Goal: Transaction & Acquisition: Purchase product/service

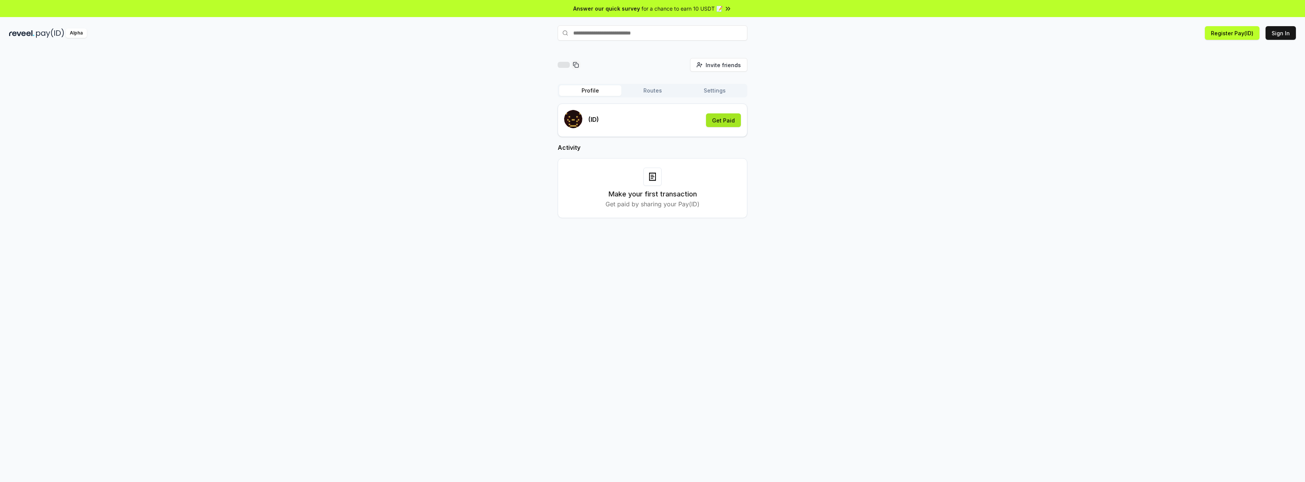
click at [723, 123] on button "Get Paid" at bounding box center [723, 120] width 35 height 14
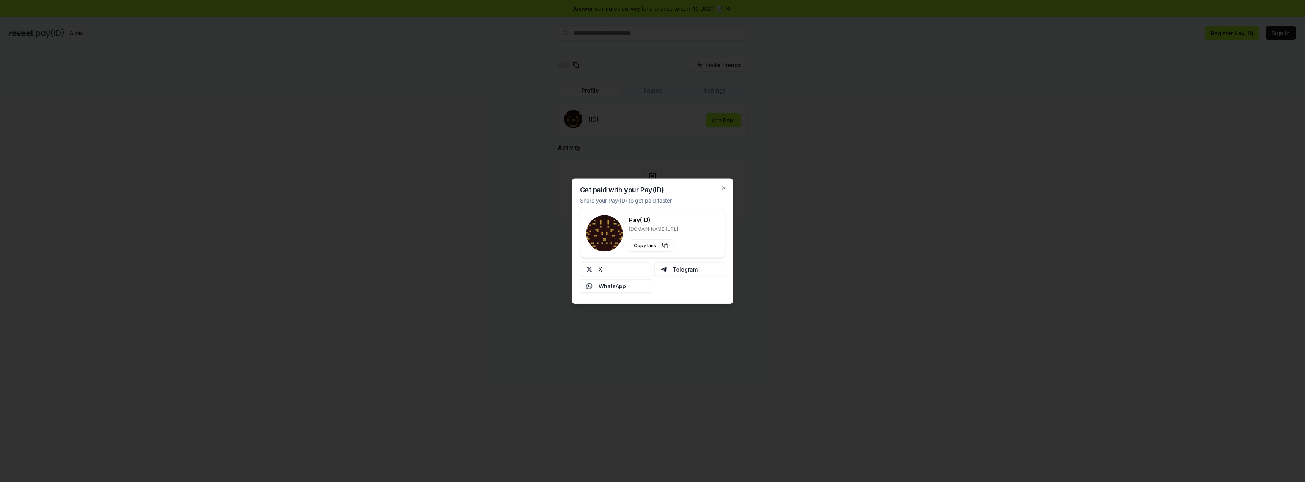
click at [879, 178] on div at bounding box center [652, 241] width 1305 height 482
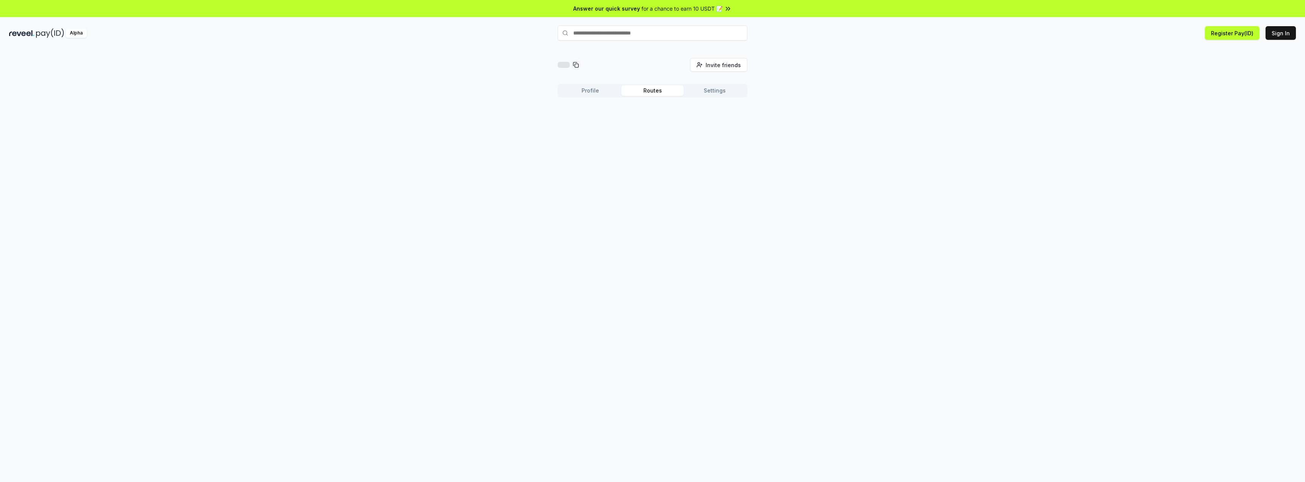
click at [670, 87] on button "Routes" at bounding box center [652, 90] width 62 height 11
click at [730, 113] on button "Create Route" at bounding box center [723, 111] width 47 height 14
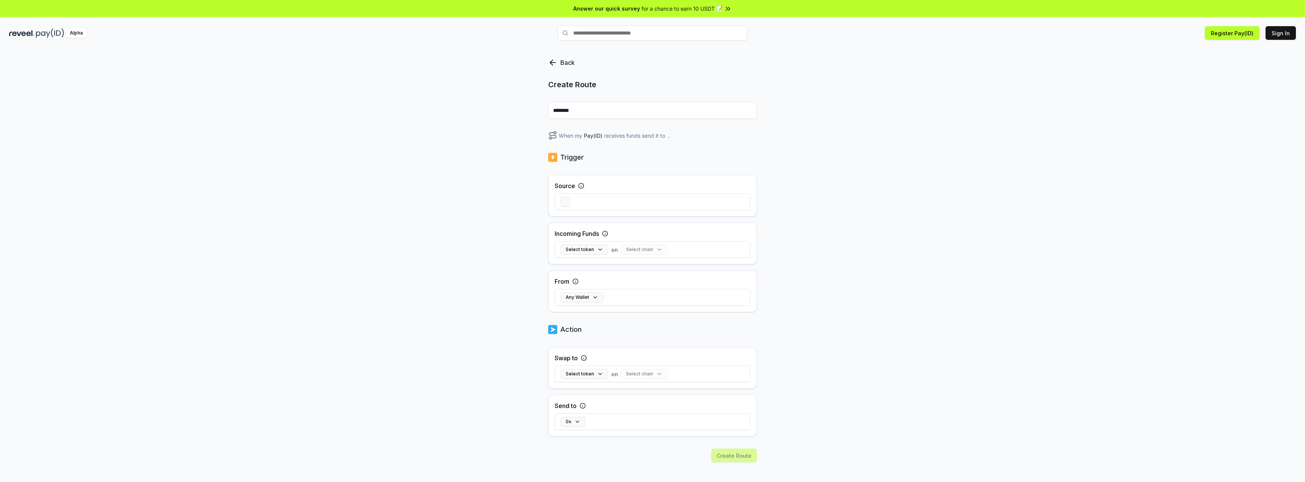
click at [615, 121] on div "Back Create Route ******** When my Pay(ID) receives funds send it to . Trigger …" at bounding box center [652, 289] width 209 height 462
click at [614, 116] on input "********" at bounding box center [652, 110] width 209 height 17
click at [586, 301] on button "Any Wallet" at bounding box center [582, 297] width 42 height 10
click at [595, 252] on button "Select token" at bounding box center [584, 250] width 47 height 10
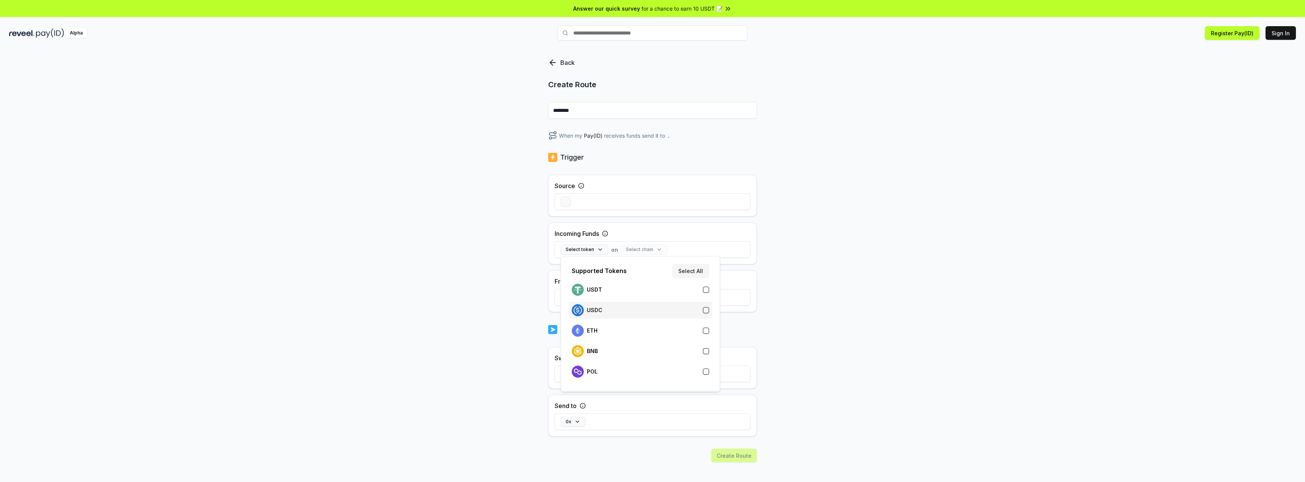
click at [699, 308] on div "USDC" at bounding box center [640, 310] width 137 height 12
drag, startPoint x: 792, startPoint y: 299, endPoint x: 792, endPoint y: 295, distance: 4.2
click at [793, 299] on div "Back Create Route ******** When my Pay(ID) receives USDC on send it to . Trigge…" at bounding box center [652, 273] width 1305 height 461
click at [565, 196] on div at bounding box center [653, 202] width 196 height 22
click at [569, 202] on button "button" at bounding box center [566, 202] width 10 height 10
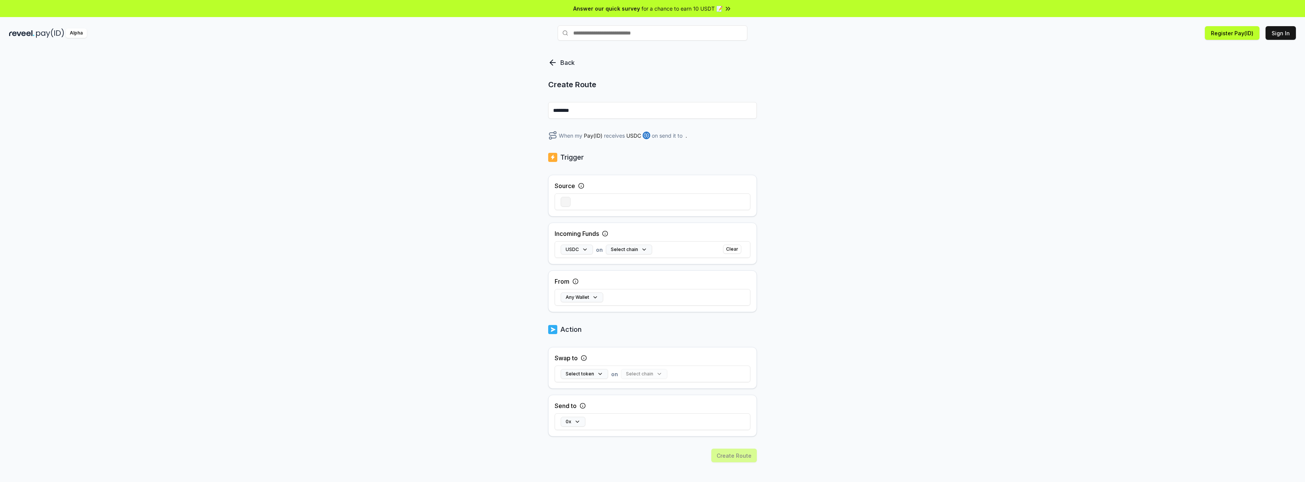
click at [562, 201] on button "button" at bounding box center [566, 202] width 10 height 10
click at [579, 292] on div "Any Wallet" at bounding box center [653, 297] width 196 height 22
click at [586, 298] on button "Any Wallet" at bounding box center [582, 297] width 42 height 10
click at [825, 328] on div "Back Create Route ******** When my Pay(ID) receives USDC on send it to . Trigge…" at bounding box center [652, 273] width 1305 height 461
click at [550, 59] on icon at bounding box center [552, 62] width 9 height 9
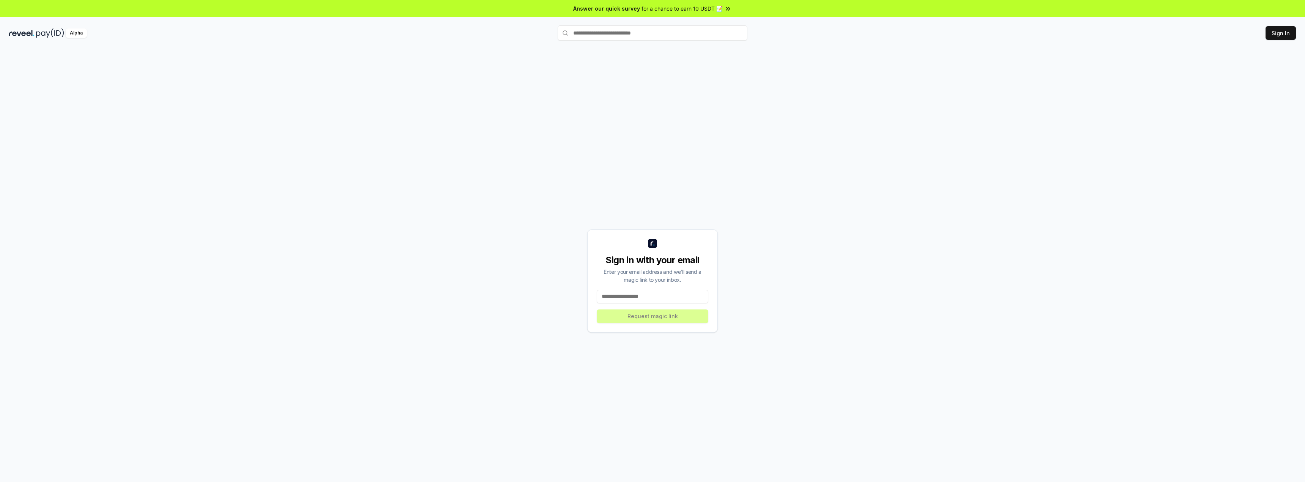
click at [674, 296] on input at bounding box center [653, 297] width 112 height 14
type input "**********"
click at [669, 314] on button "Request magic link" at bounding box center [653, 316] width 112 height 14
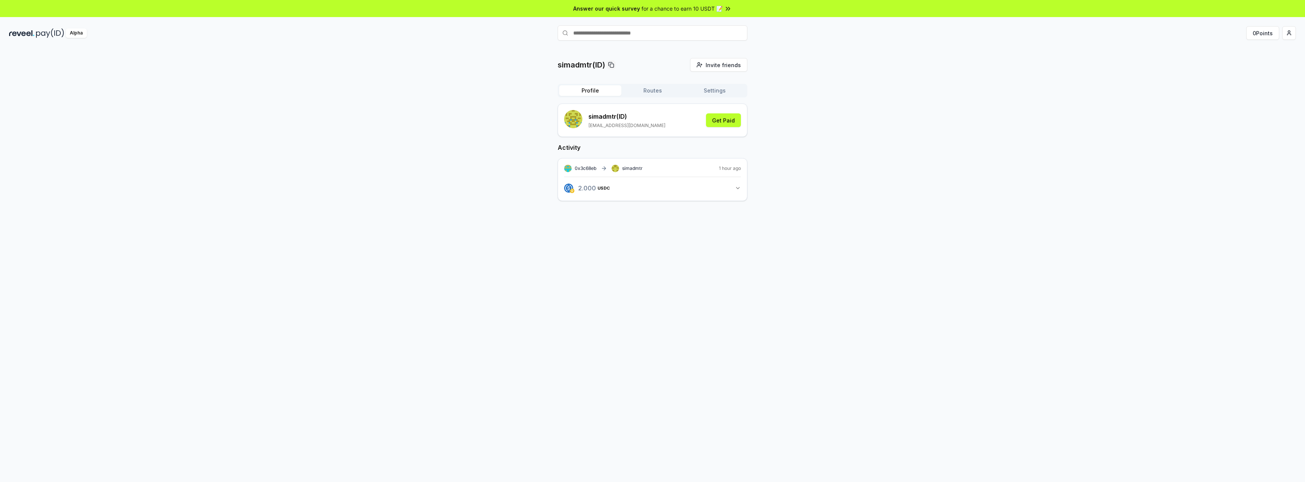
drag, startPoint x: 671, startPoint y: 41, endPoint x: 670, endPoint y: 35, distance: 5.8
click at [671, 40] on div "Alpha 0 Points" at bounding box center [652, 33] width 1305 height 20
click at [670, 34] on input "text" at bounding box center [653, 32] width 190 height 15
type input "*********"
click at [740, 48] on span "Pay" at bounding box center [736, 47] width 14 height 11
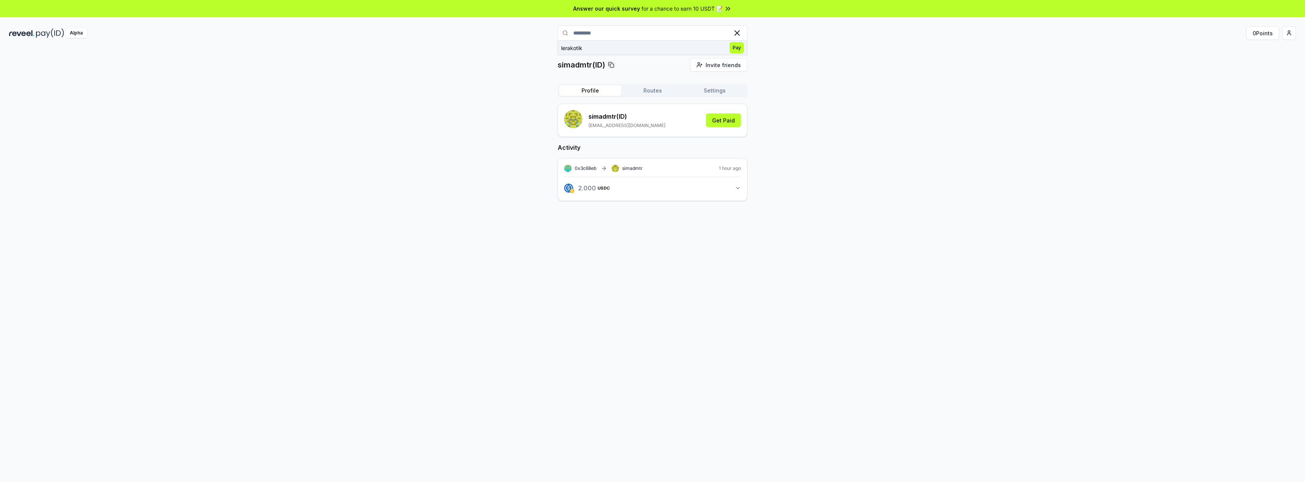
click at [732, 48] on span "Pay" at bounding box center [736, 47] width 14 height 11
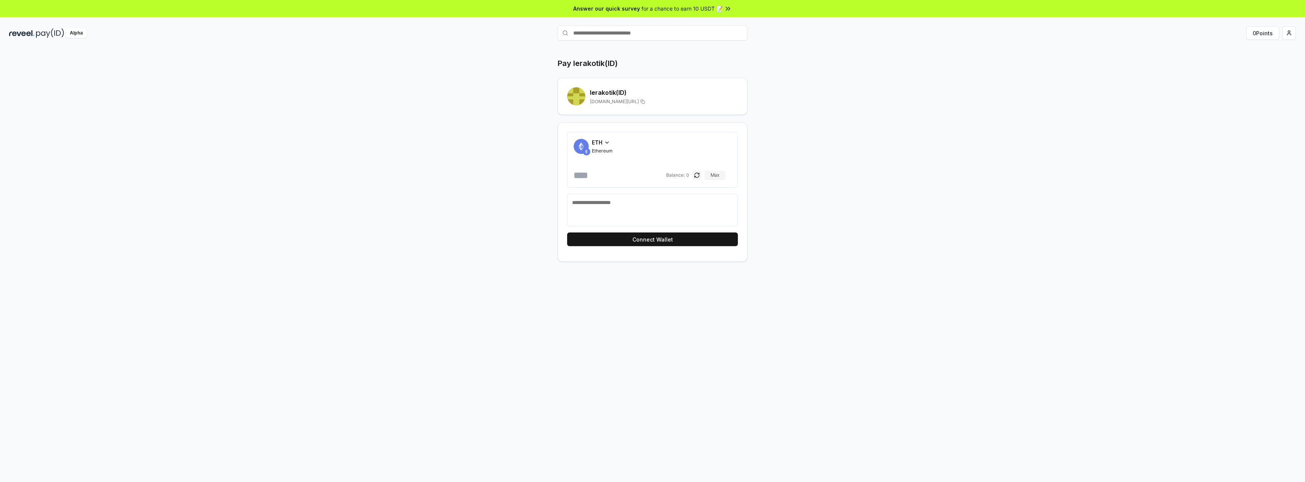
click at [608, 141] on icon at bounding box center [607, 143] width 6 height 6
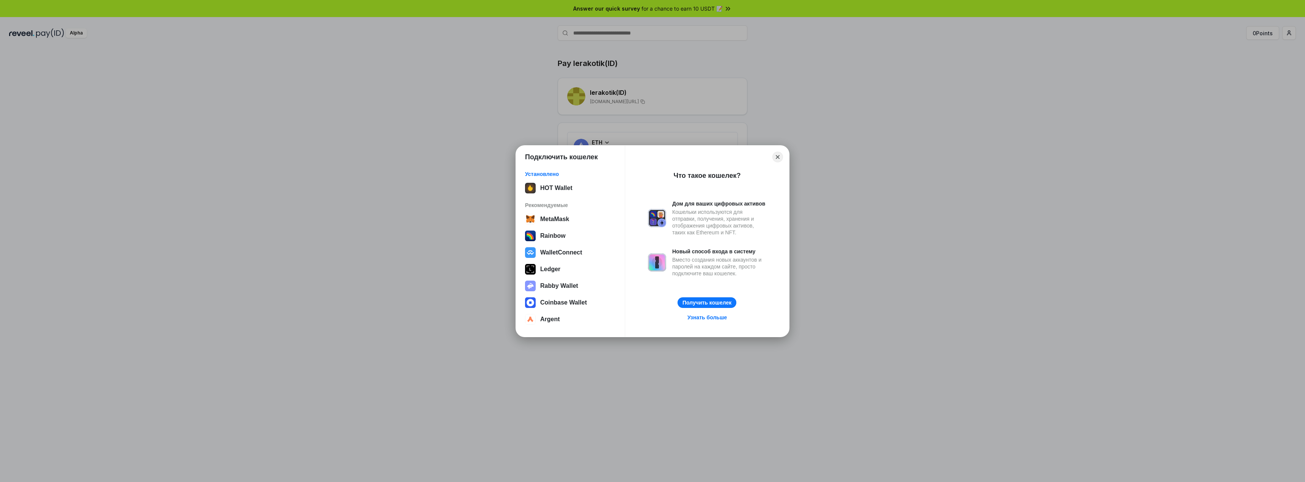
click at [894, 159] on div "Подключить кошелек Установлено HOT Wallet Рекомендуемые MetaMask Rainbow Wallet…" at bounding box center [652, 241] width 1456 height 634
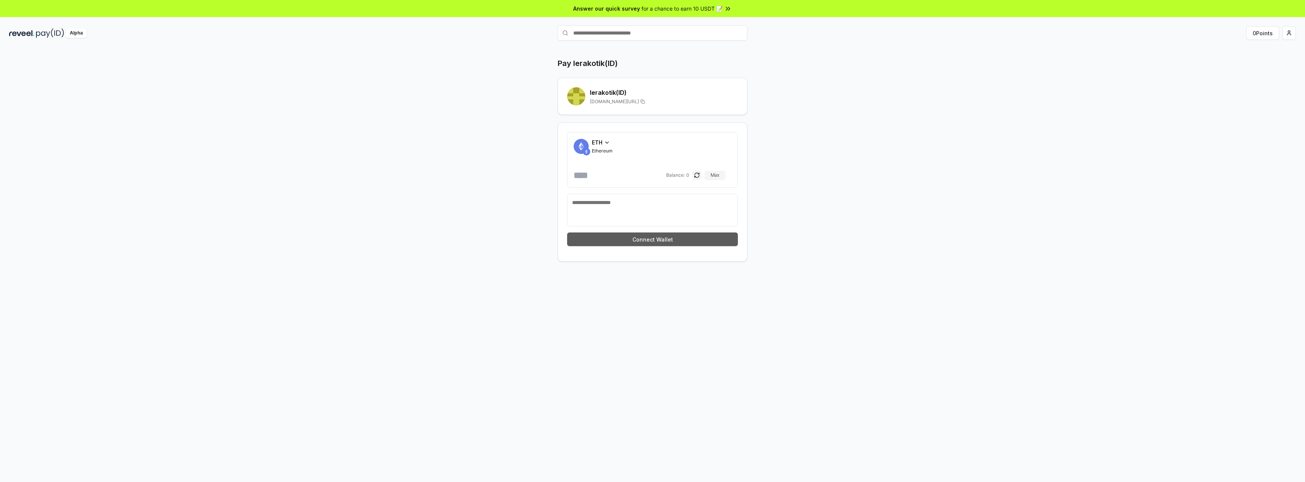
click at [641, 233] on button "Connect Wallet" at bounding box center [652, 240] width 171 height 14
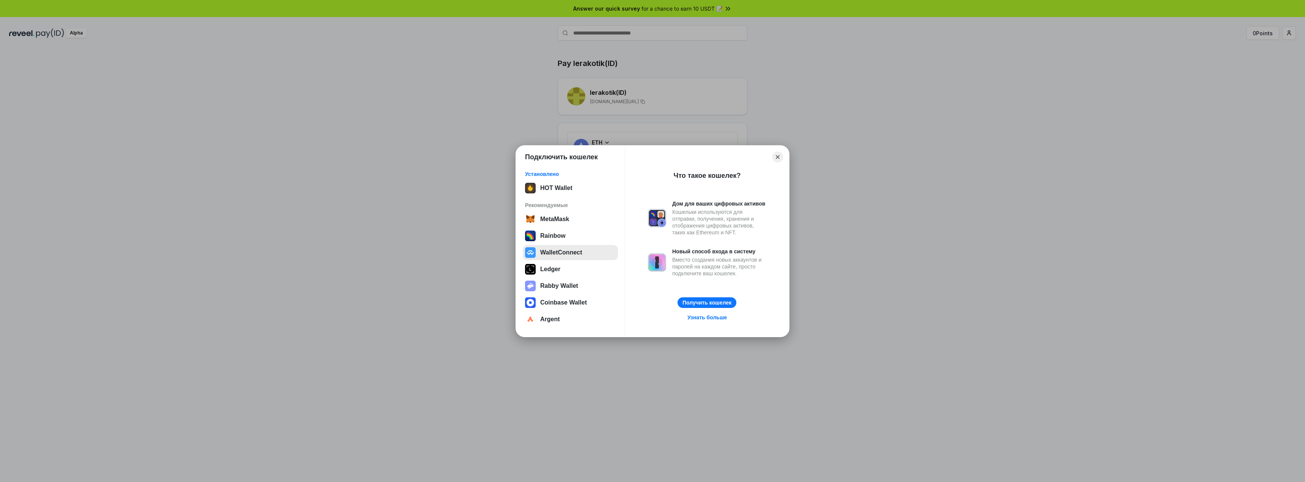
click at [588, 255] on button "WalletConnect" at bounding box center [570, 252] width 95 height 15
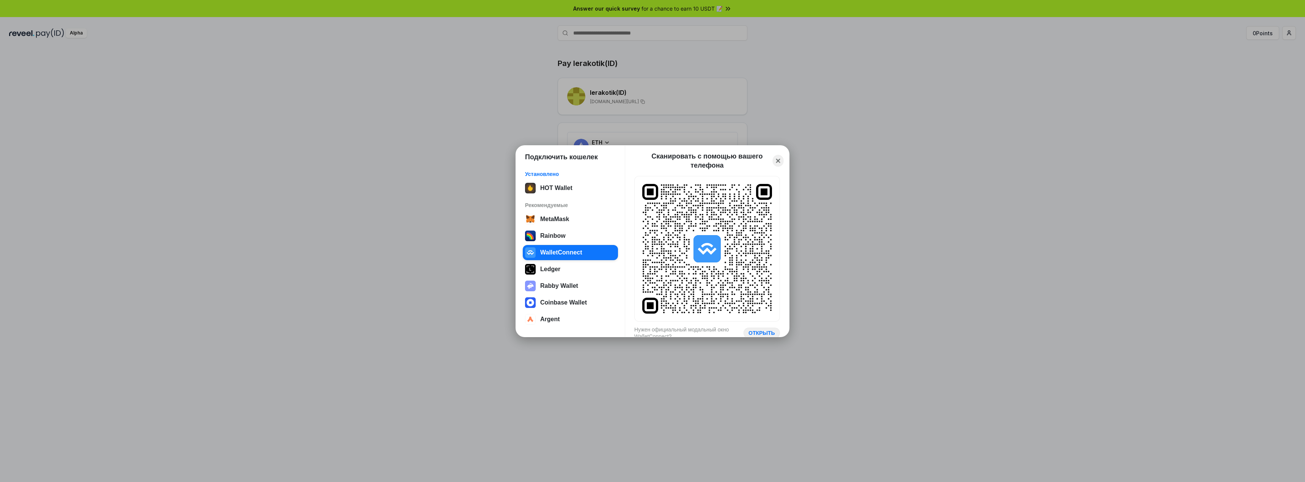
click at [781, 160] on button "Close" at bounding box center [778, 161] width 11 height 12
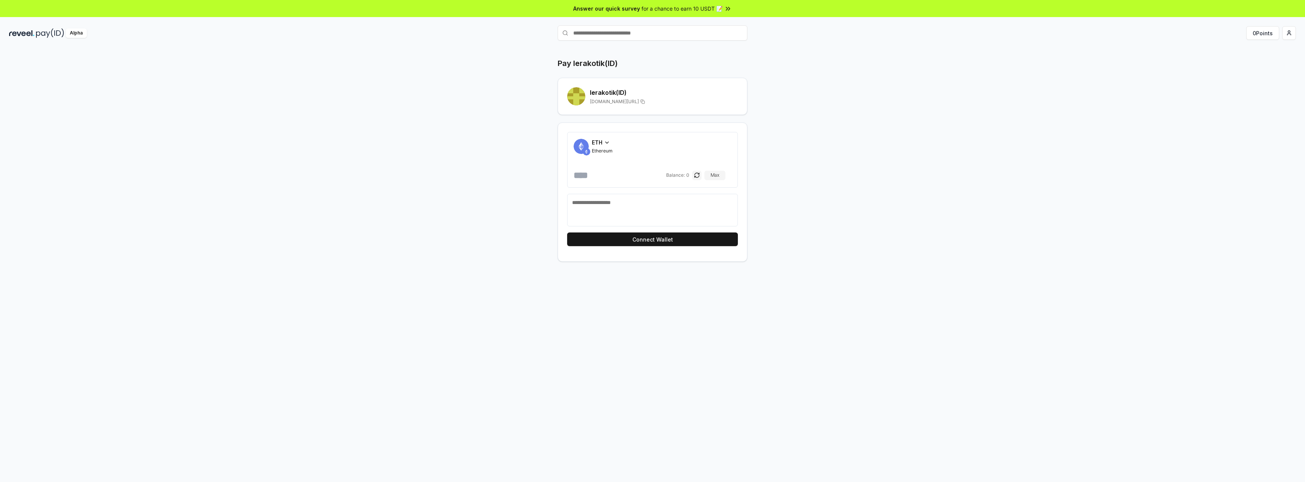
click at [584, 140] on img at bounding box center [580, 146] width 15 height 15
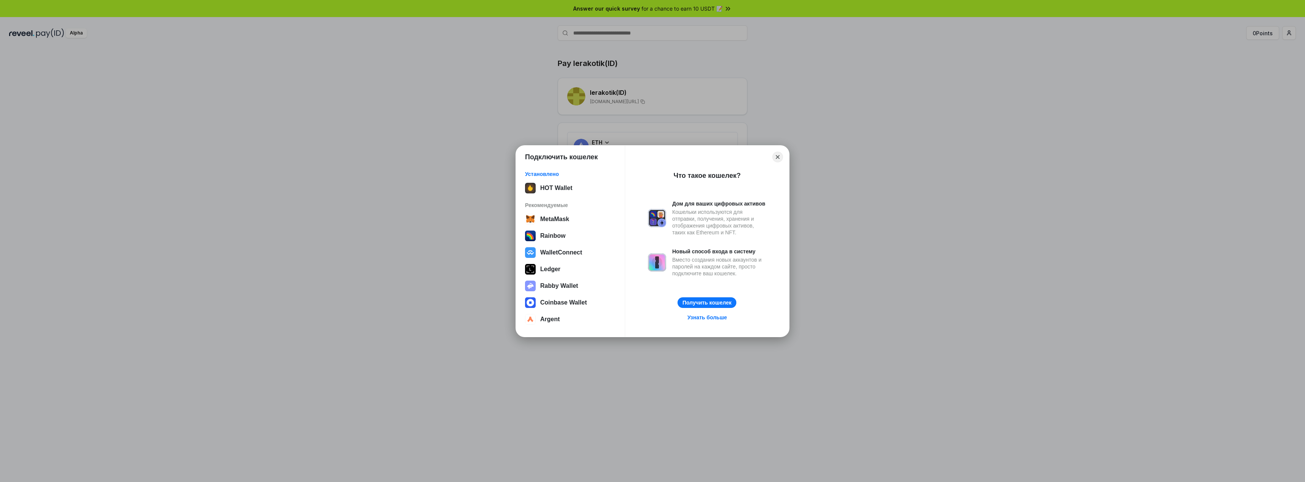
click at [860, 98] on div "Подключить кошелек Установлено HOT Wallet Рекомендуемые MetaMask Rainbow Wallet…" at bounding box center [652, 241] width 1456 height 634
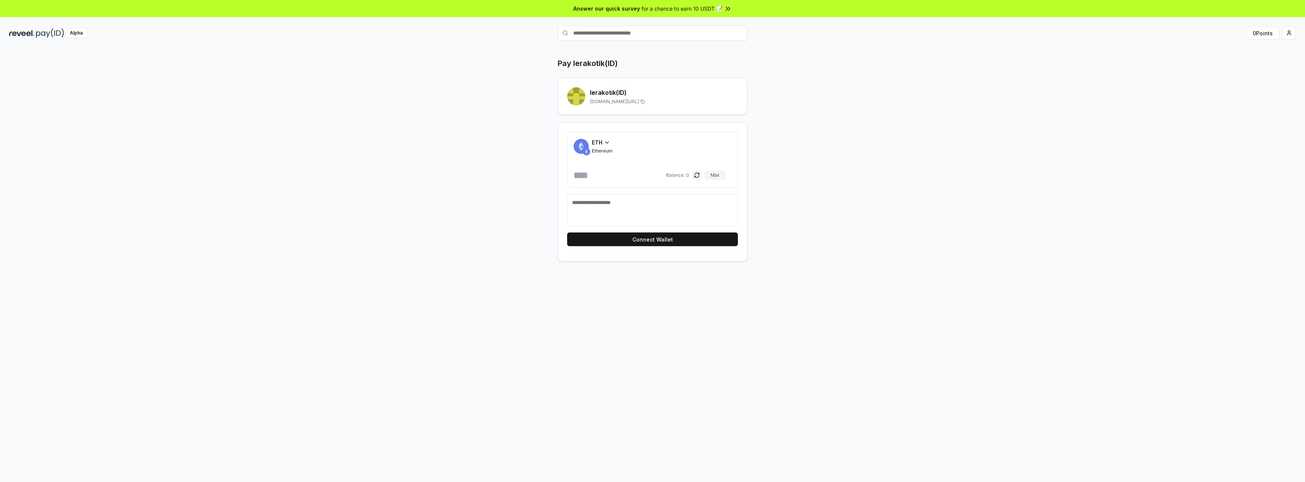
click at [41, 35] on img at bounding box center [50, 32] width 28 height 9
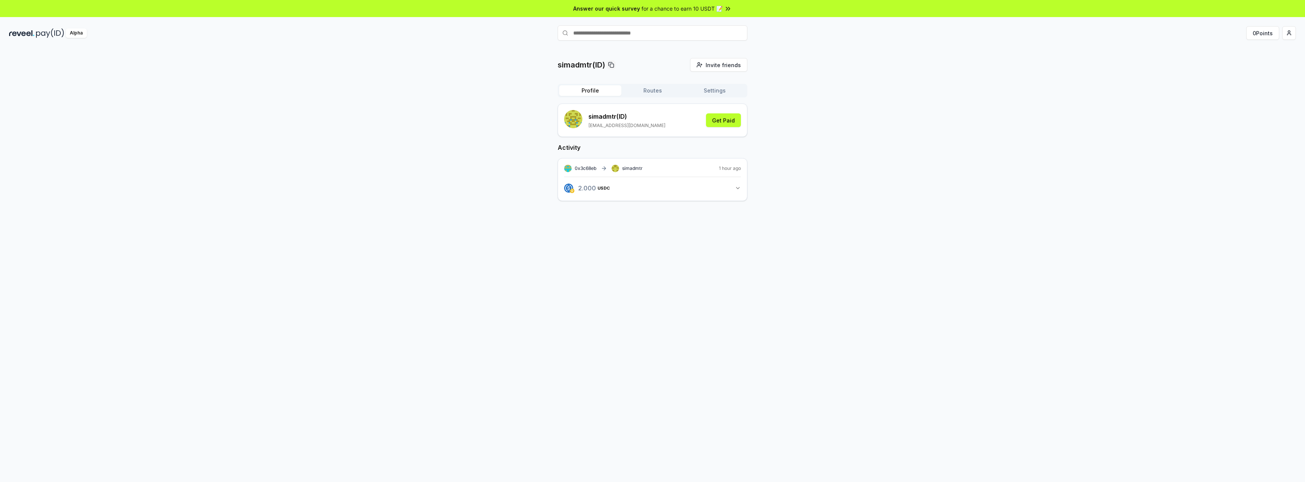
click at [679, 184] on button "2.000 USDC 2 USDC" at bounding box center [652, 188] width 177 height 13
click at [650, 212] on span "simadmtr" at bounding box center [658, 213] width 33 height 5
click at [729, 123] on button "Get Paid" at bounding box center [723, 120] width 35 height 14
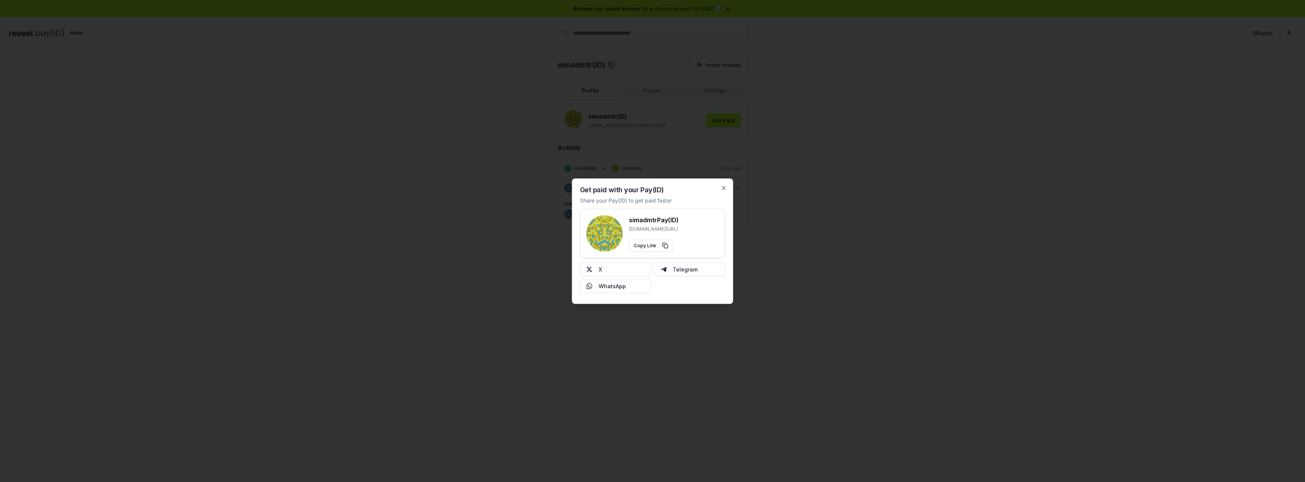
click at [983, 246] on div at bounding box center [652, 241] width 1305 height 482
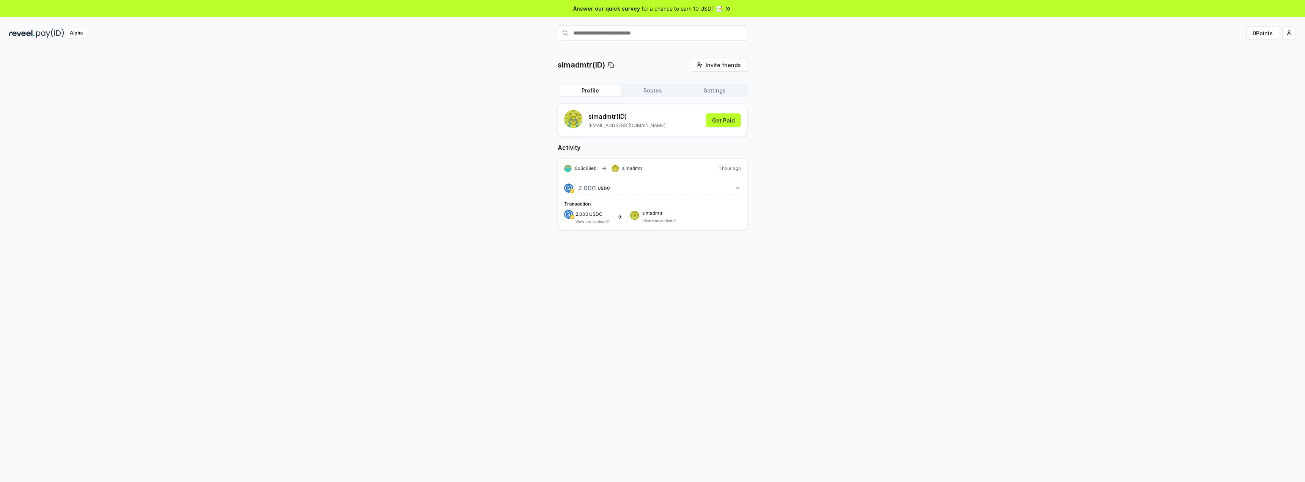
click at [717, 90] on button "Settings" at bounding box center [714, 90] width 62 height 11
click at [676, 92] on button "Routes" at bounding box center [652, 90] width 62 height 11
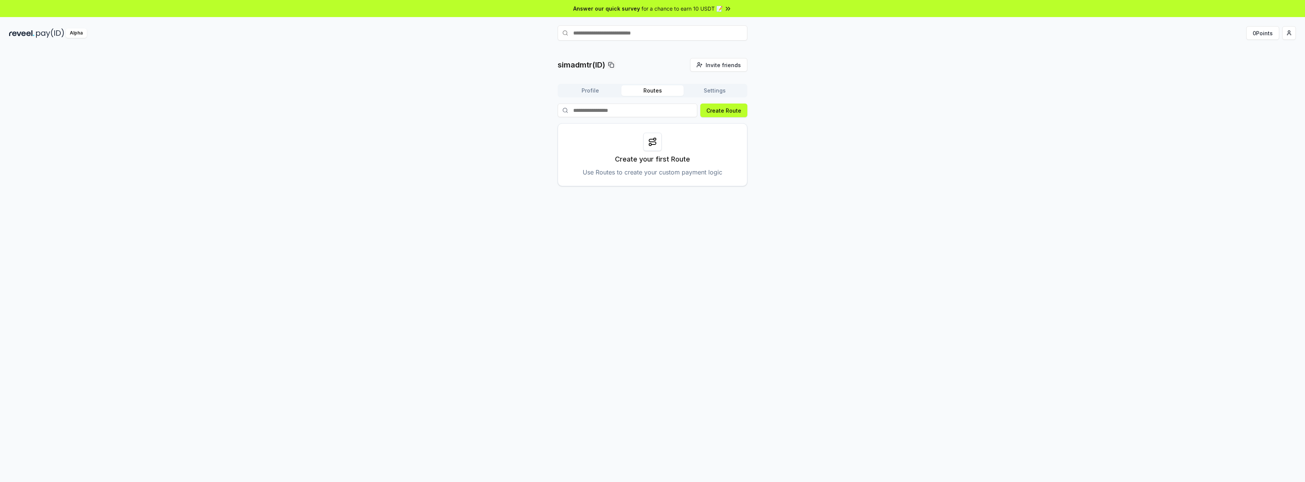
click at [599, 94] on button "Profile" at bounding box center [590, 90] width 62 height 11
click at [593, 180] on div "2.000 USDC 2 USDC" at bounding box center [652, 186] width 177 height 18
click at [592, 187] on span "USDC" at bounding box center [597, 188] width 13 height 5
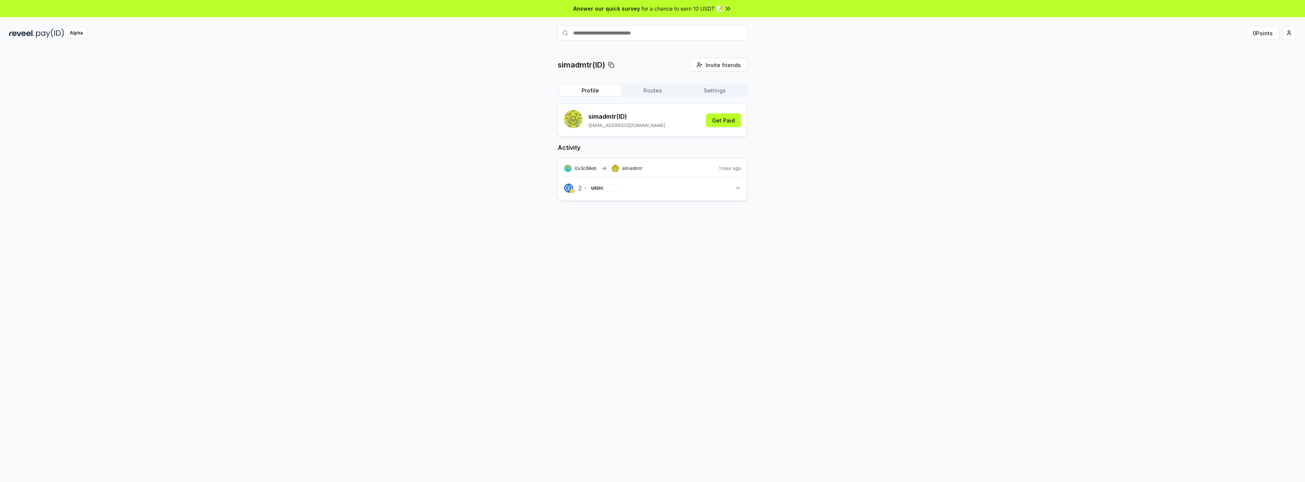
drag, startPoint x: 592, startPoint y: 187, endPoint x: 599, endPoint y: 189, distance: 6.9
click at [599, 189] on span "USDC" at bounding box center [597, 188] width 13 height 5
click at [639, 197] on div "0x3c68eb simadmtr 1 hour ago 2.000 USDC 2 USDC" at bounding box center [653, 179] width 190 height 43
click at [666, 188] on button "2.000 USDC 2 USDC" at bounding box center [652, 188] width 177 height 13
click at [682, 209] on div "Transaction 2.000 USDC View transaction simadmtr View transaction" at bounding box center [652, 212] width 177 height 24
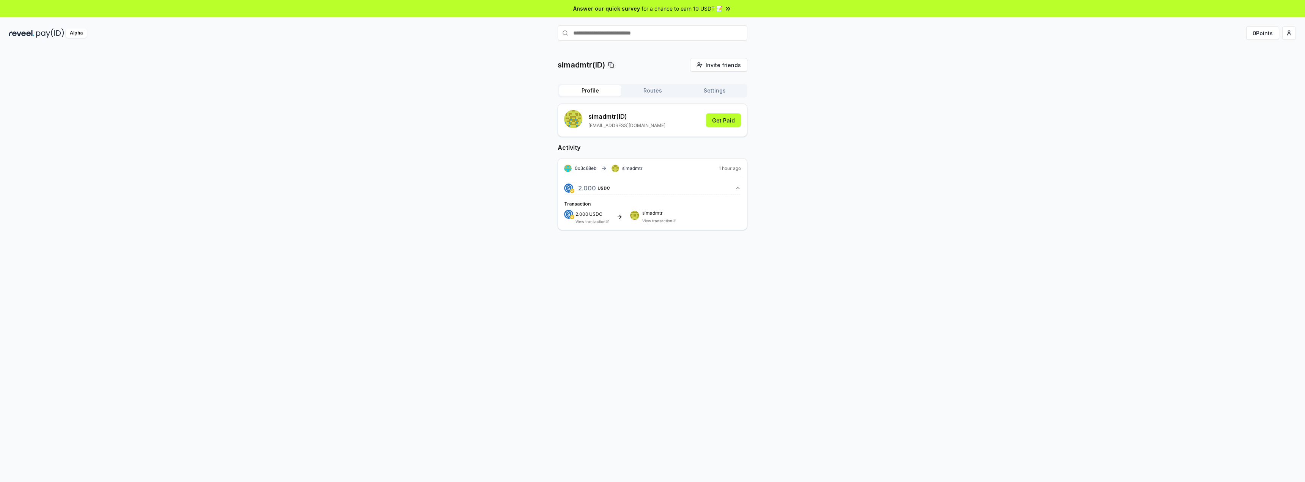
click at [651, 225] on div "0x3c68eb simadmtr 1 hour ago 2.000 USDC 2 USDC Transaction 2.000 USDC View tran…" at bounding box center [653, 194] width 190 height 72
click at [647, 222] on link "View transaction" at bounding box center [657, 220] width 30 height 5
click at [1296, 36] on div "Alpha 0 Points" at bounding box center [652, 33] width 1305 height 20
click at [1289, 33] on html "Answer our quick survey for a chance to earn 10 USDT 📝 Alpha 0 Points simadmtr(…" at bounding box center [652, 241] width 1305 height 482
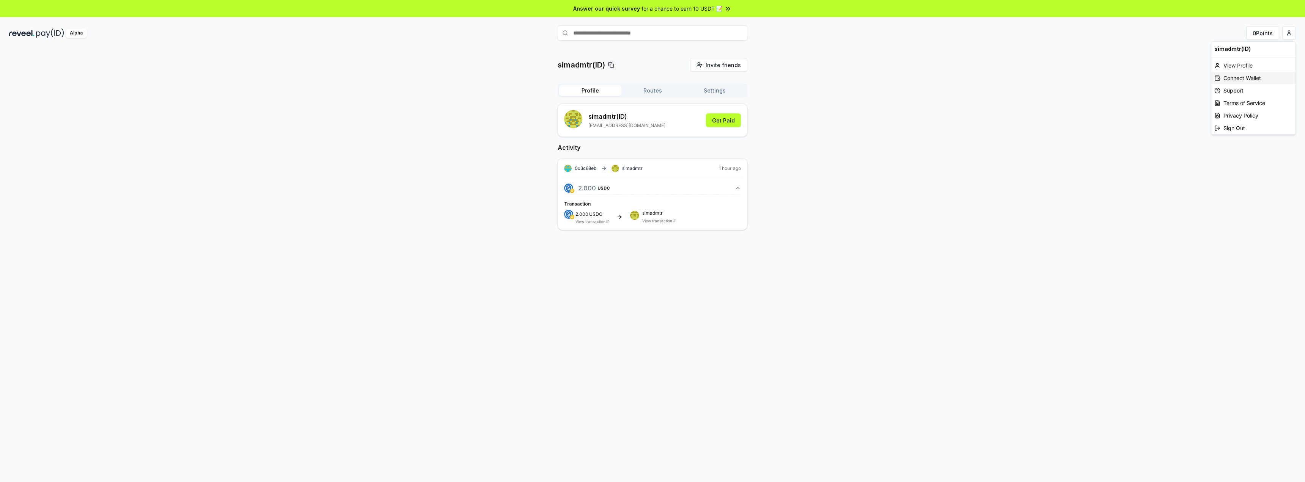
click at [1262, 77] on div "Connect Wallet" at bounding box center [1253, 78] width 84 height 13
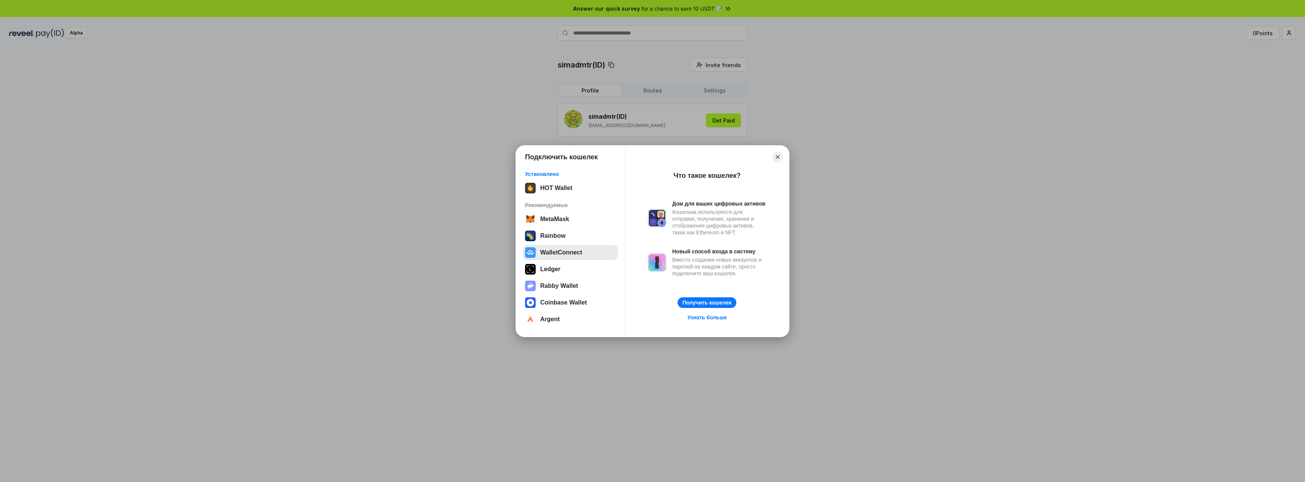
click at [587, 250] on button "WalletConnect" at bounding box center [570, 252] width 95 height 15
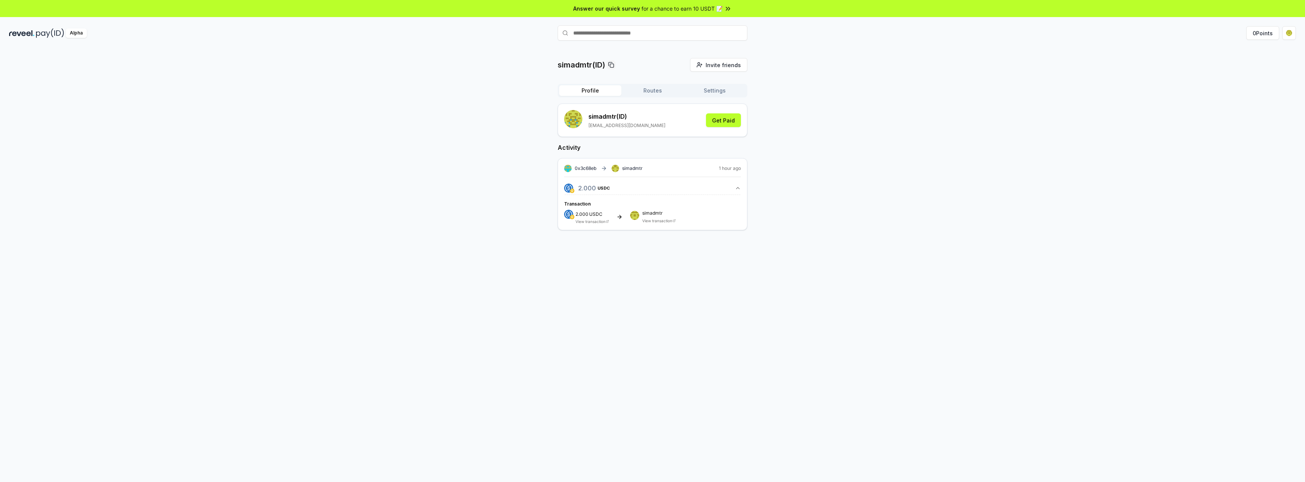
click at [647, 31] on input "text" at bounding box center [653, 32] width 190 height 15
type input "*********"
click at [735, 49] on span "Pay" at bounding box center [736, 47] width 14 height 11
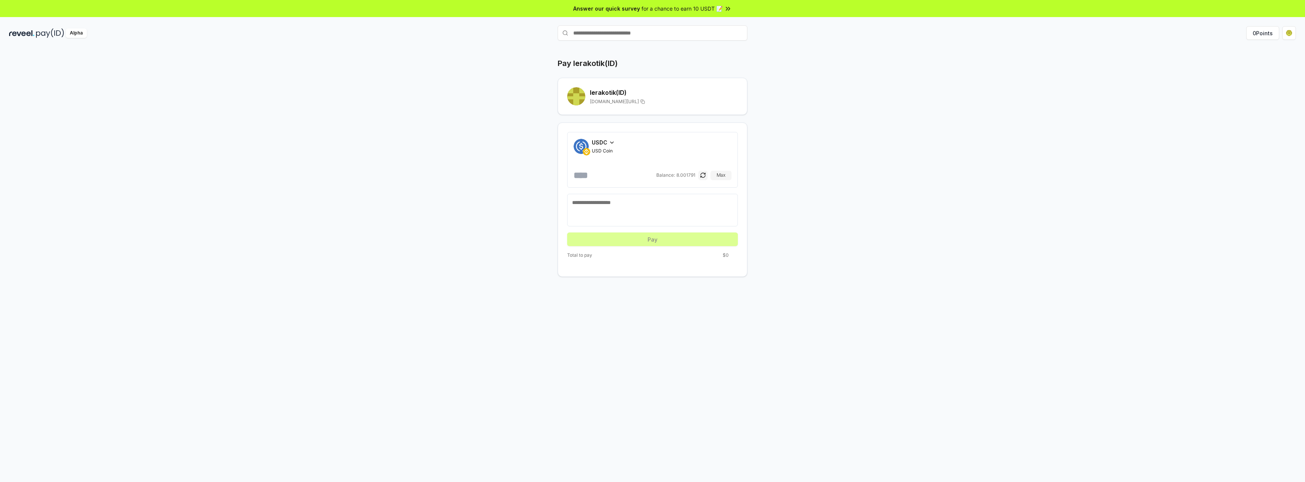
click at [618, 195] on div at bounding box center [652, 210] width 171 height 33
click at [623, 204] on textarea at bounding box center [652, 210] width 161 height 23
click at [609, 167] on div "USDC USD Coin Balance: 8.001791 Max" at bounding box center [652, 159] width 158 height 43
click at [608, 176] on input "number" at bounding box center [613, 175] width 81 height 12
type input "*"
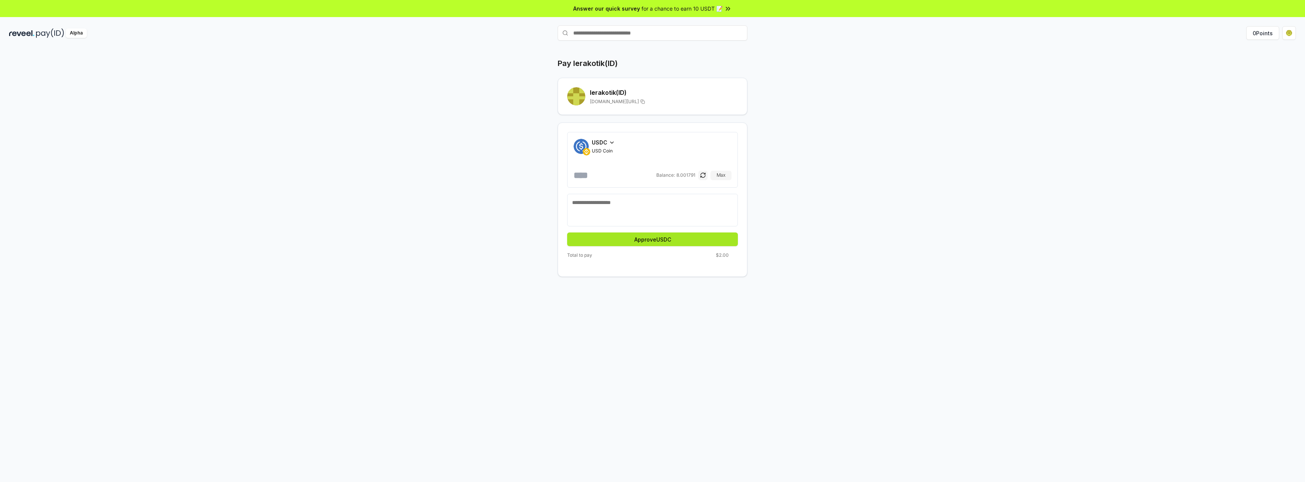
click at [645, 243] on button "Approve USDC" at bounding box center [652, 240] width 171 height 14
click at [721, 253] on span "$2.00" at bounding box center [722, 255] width 13 height 6
click at [673, 243] on button "Pay" at bounding box center [652, 240] width 171 height 14
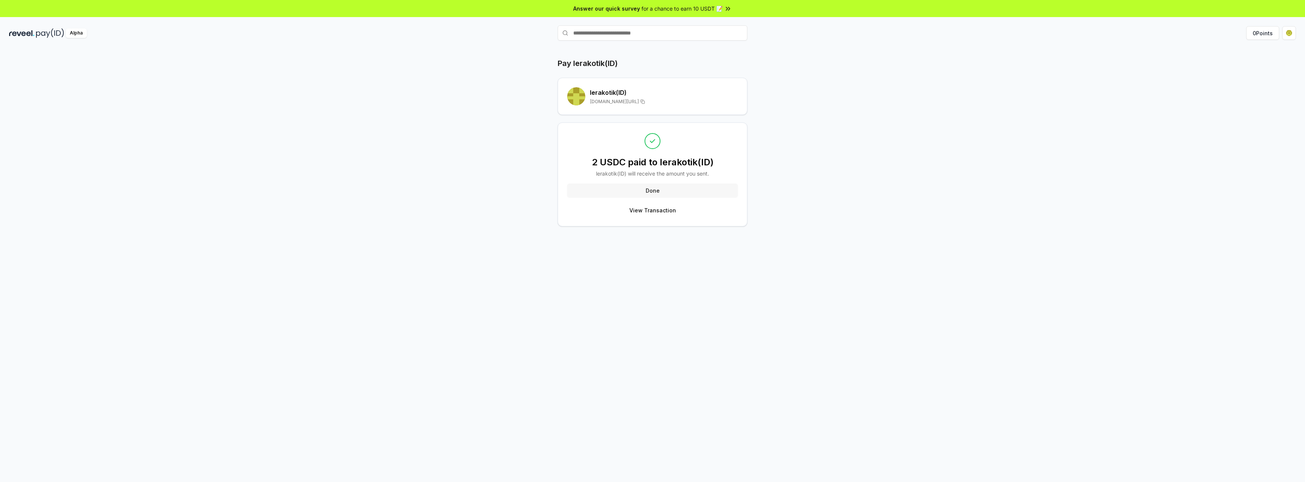
click at [680, 194] on button "Done" at bounding box center [652, 191] width 171 height 14
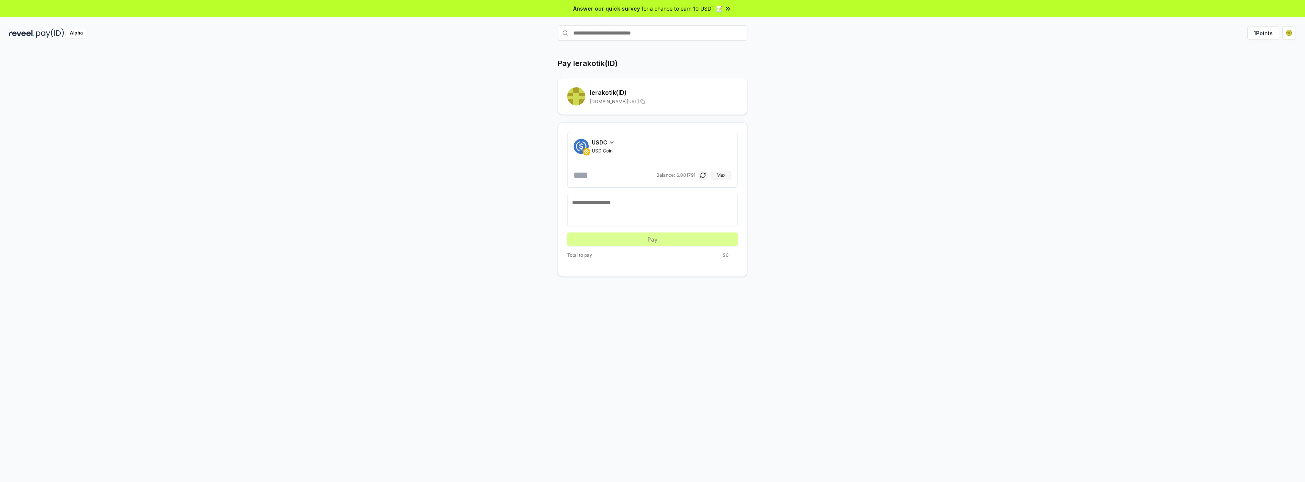
click at [57, 30] on img at bounding box center [50, 32] width 28 height 9
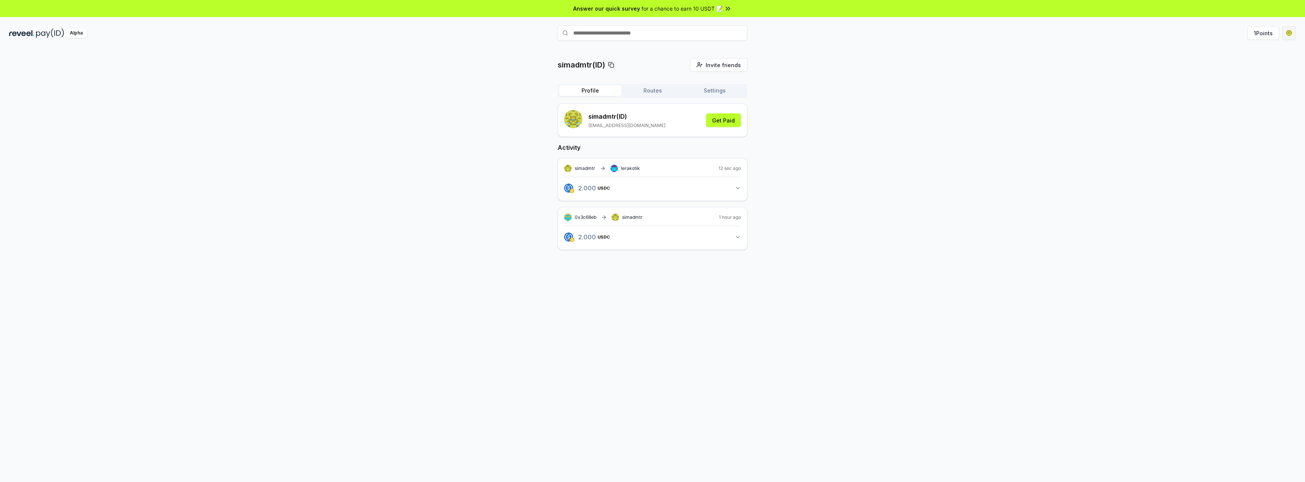
click at [1287, 31] on html "Answer our quick survey for a chance to earn 10 USDT 📝 Alpha 1 Points simadmtr(…" at bounding box center [652, 241] width 1305 height 482
click at [628, 41] on html "Answer our quick survey for a chance to earn 10 USDT 📝 Alpha 1 Points simadmtr(…" at bounding box center [652, 241] width 1305 height 482
click at [628, 35] on input "text" at bounding box center [653, 32] width 190 height 15
type input "*********"
click at [732, 46] on span "Pay" at bounding box center [736, 47] width 14 height 11
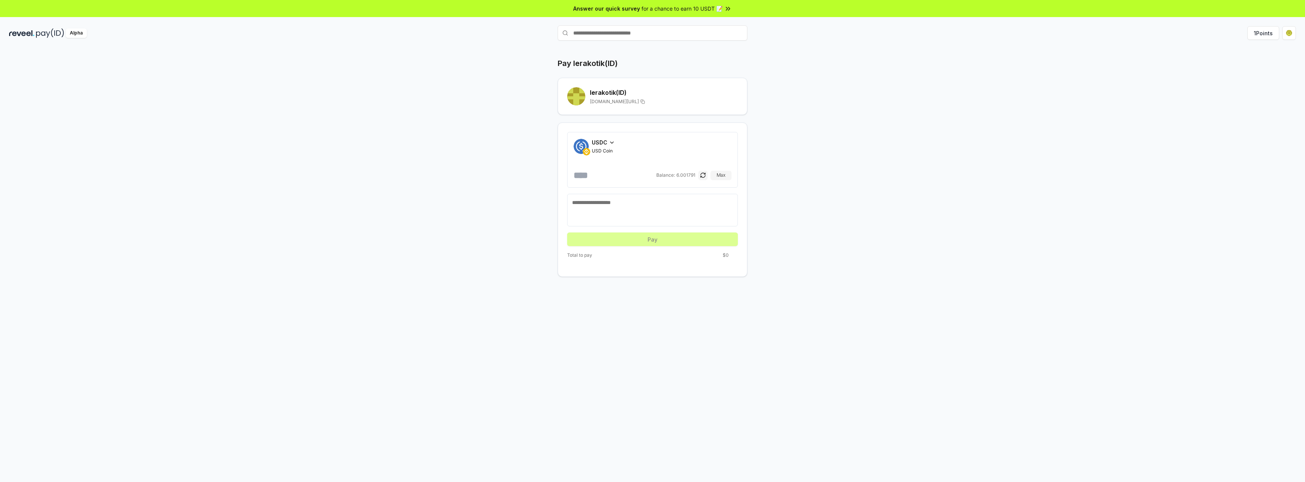
click at [619, 177] on input "number" at bounding box center [613, 175] width 81 height 12
type input "*"
click at [619, 211] on textarea at bounding box center [652, 210] width 161 height 23
type textarea "**********"
click at [661, 245] on button "Pay" at bounding box center [652, 240] width 171 height 14
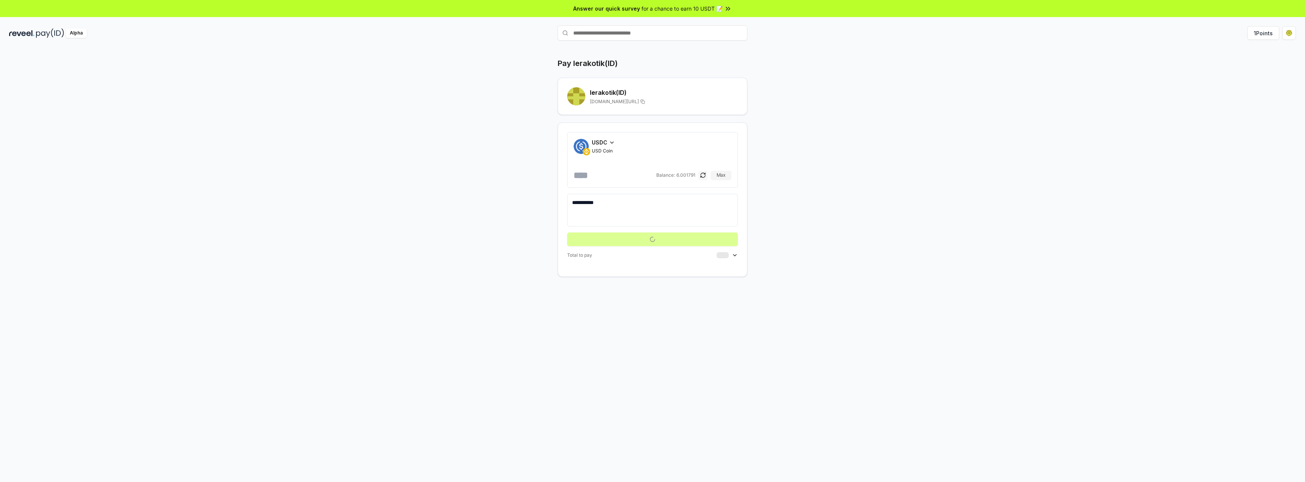
click at [707, 178] on button "button" at bounding box center [702, 175] width 9 height 9
click at [705, 178] on button "button" at bounding box center [702, 175] width 9 height 9
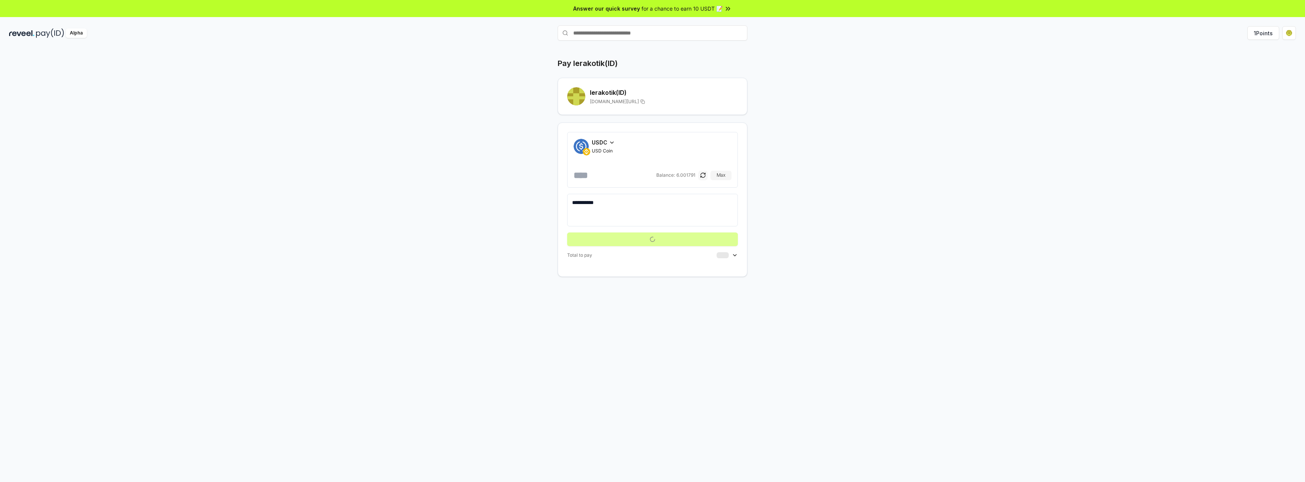
click at [705, 178] on button "button" at bounding box center [702, 175] width 9 height 9
drag, startPoint x: 661, startPoint y: 213, endPoint x: 558, endPoint y: 229, distance: 104.9
click at [558, 229] on div "**********" at bounding box center [653, 200] width 190 height 154
click at [31, 31] on img at bounding box center [21, 32] width 25 height 9
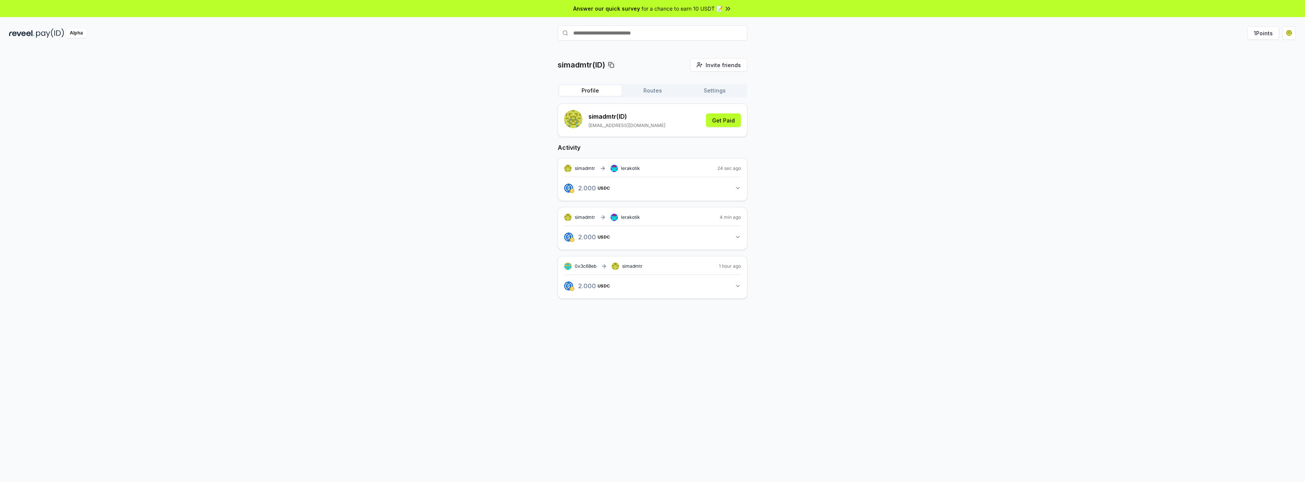
click at [737, 188] on icon "button" at bounding box center [738, 188] width 6 height 6
click at [1294, 33] on html "Answer our quick survey for a chance to earn 10 USDT 📝 Alpha 1 Points simadmtr(…" at bounding box center [652, 241] width 1305 height 482
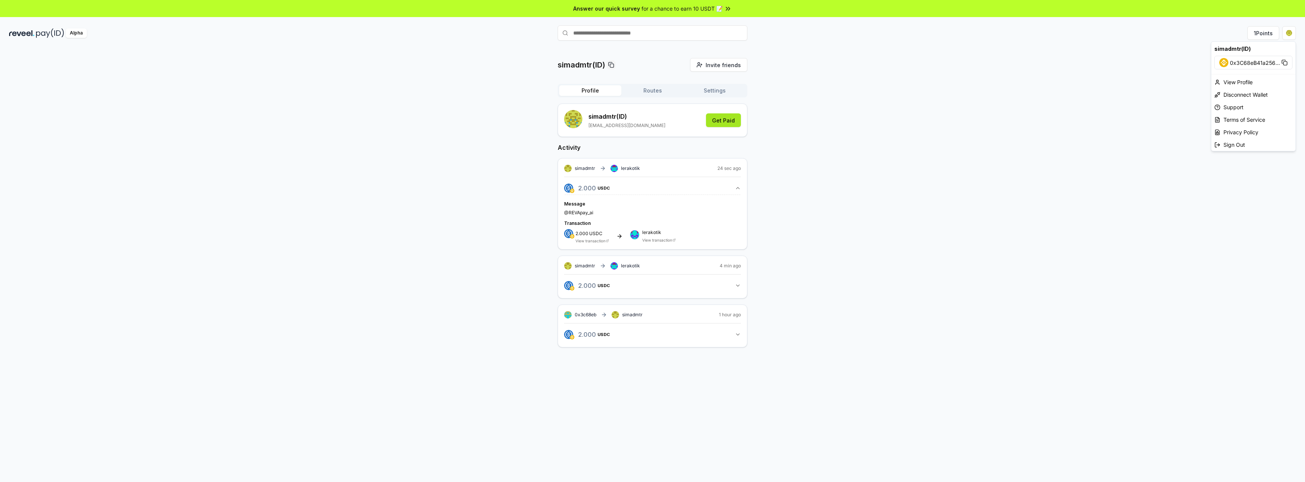
click at [716, 120] on html "Answer our quick survey for a chance to earn 10 USDT 📝 Alpha 1 Points simadmtr(…" at bounding box center [652, 241] width 1305 height 482
click at [1292, 31] on html "Answer our quick survey for a chance to earn 10 USDT 📝 Alpha 1 Points simadmtr(…" at bounding box center [652, 241] width 1305 height 482
click at [1248, 80] on div "View Profile" at bounding box center [1253, 82] width 84 height 13
click at [585, 316] on span "0x3c68eb" at bounding box center [586, 315] width 22 height 6
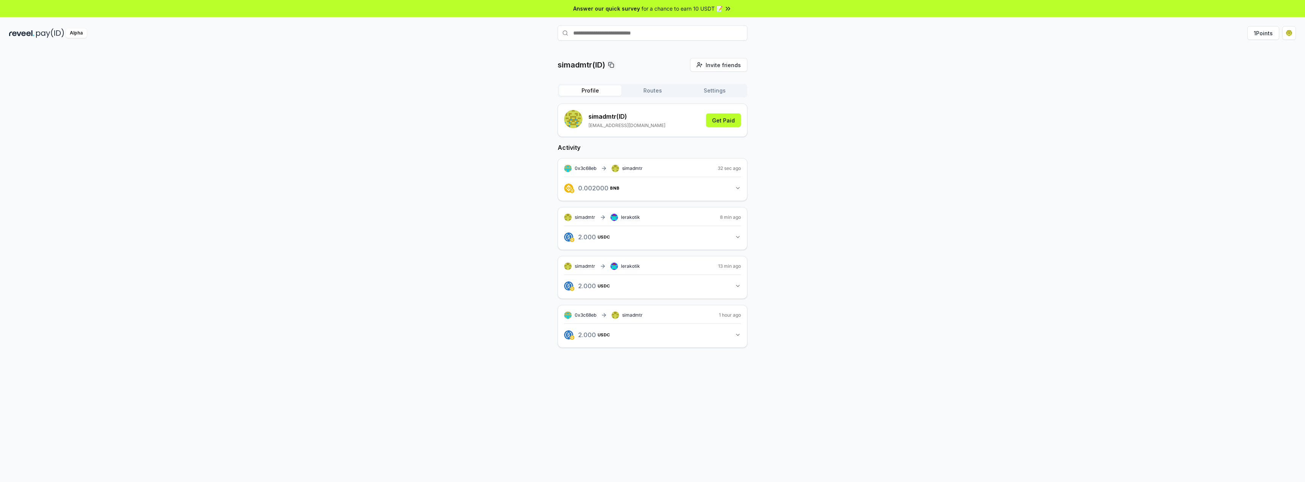
click at [742, 331] on div "0x3c68eb simadmtr 1 hour ago 2.000 USDC 2 USDC" at bounding box center [653, 326] width 190 height 43
click at [735, 334] on icon "button" at bounding box center [738, 335] width 6 height 6
click at [593, 368] on link "View transaction" at bounding box center [590, 368] width 30 height 5
